Goal: Find contact information: Find contact information

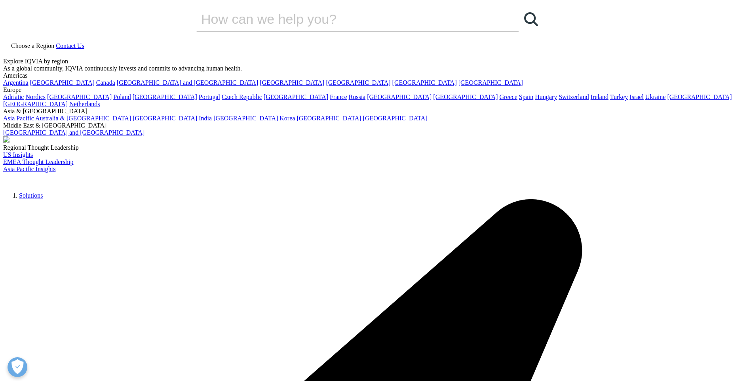
click at [483, 62] on div at bounding box center [485, 63] width 9 height 22
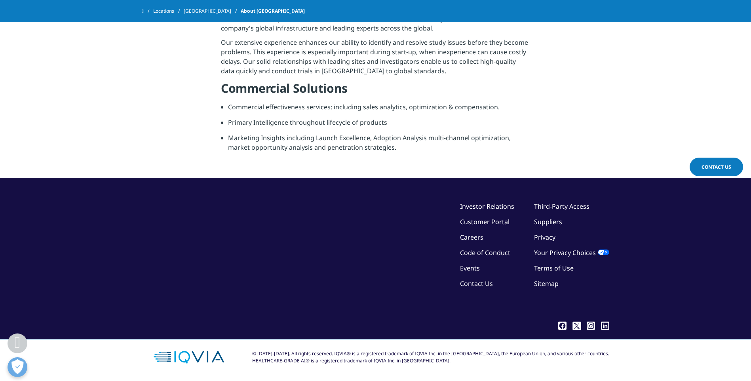
click at [478, 282] on link "Contact Us" at bounding box center [476, 283] width 33 height 9
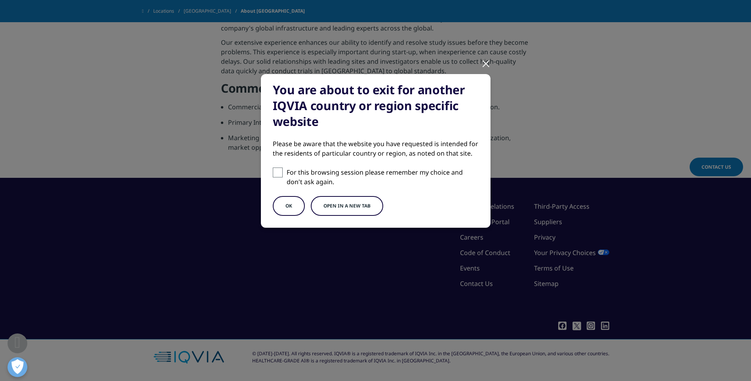
click at [291, 205] on button "OK" at bounding box center [289, 206] width 32 height 20
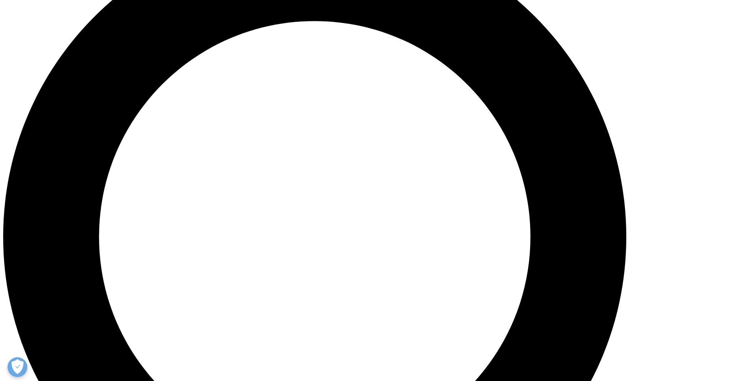
scroll to position [595, 0]
